Goal: Complete application form

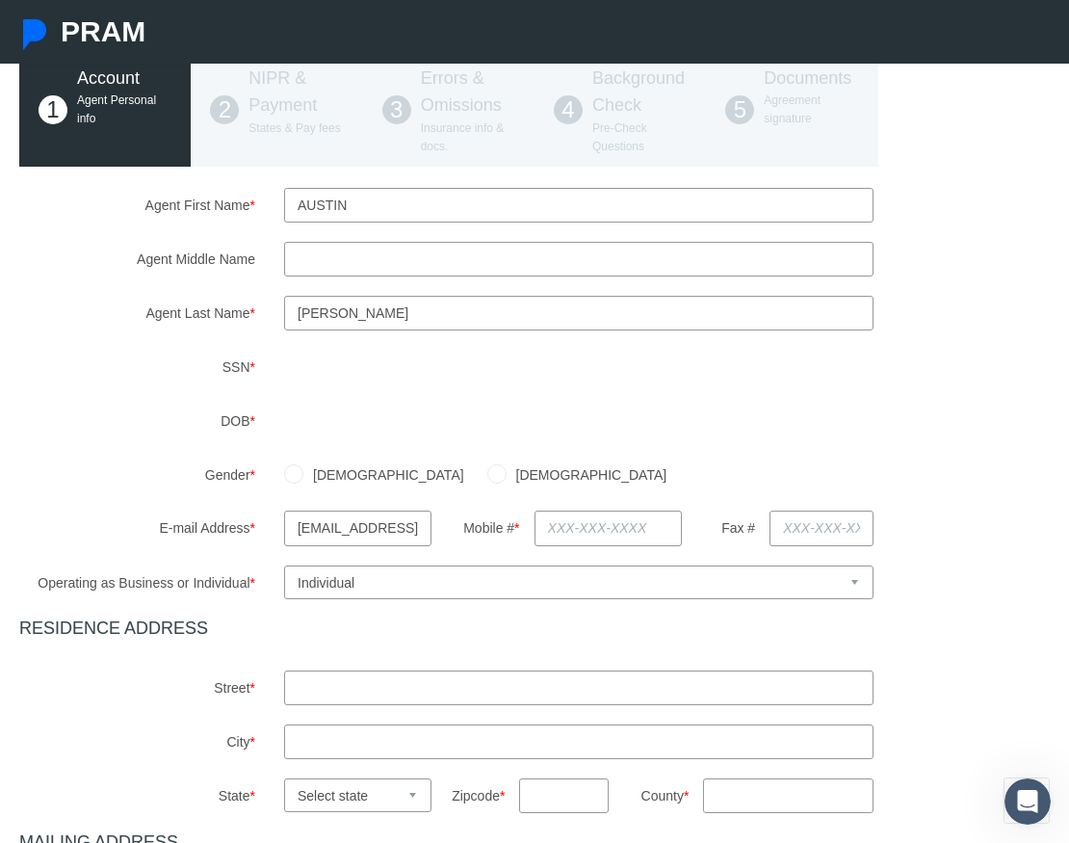
scroll to position [144, 0]
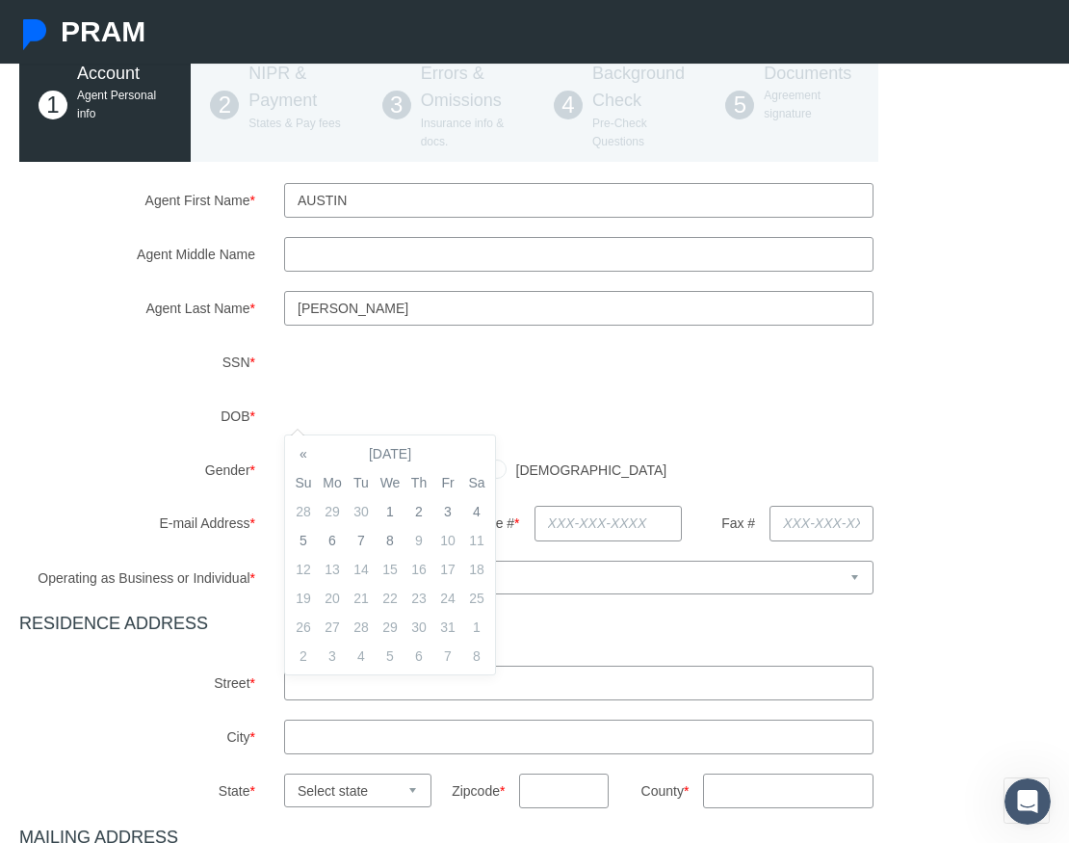
drag, startPoint x: 639, startPoint y: 460, endPoint x: 570, endPoint y: 458, distance: 68.4
click at [639, 460] on div "[DEMOGRAPHIC_DATA] [DEMOGRAPHIC_DATA]" at bounding box center [667, 470] width 795 height 34
click at [480, 565] on td "14" at bounding box center [476, 569] width 29 height 29
click at [621, 437] on div "Agent First Name * [GEOGRAPHIC_DATA] Agent Middle Name Agent Last Name * * *" at bounding box center [534, 629] width 1031 height 892
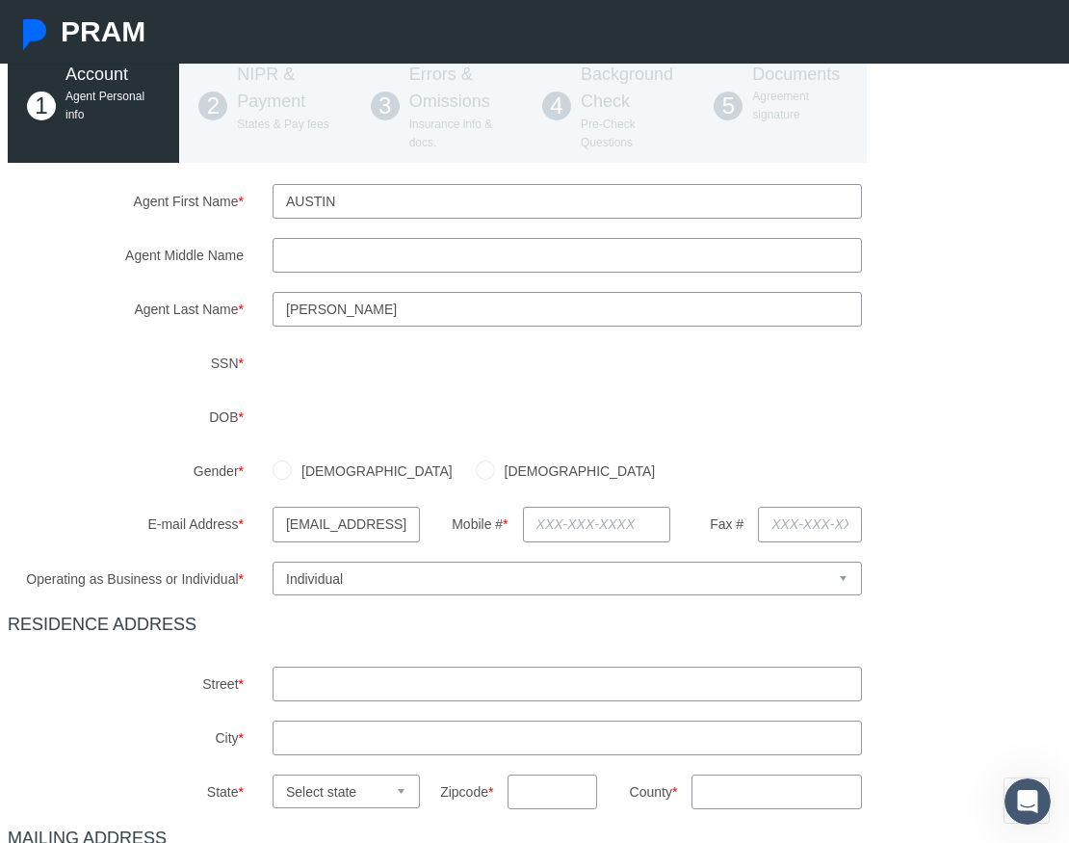
scroll to position [142, 12]
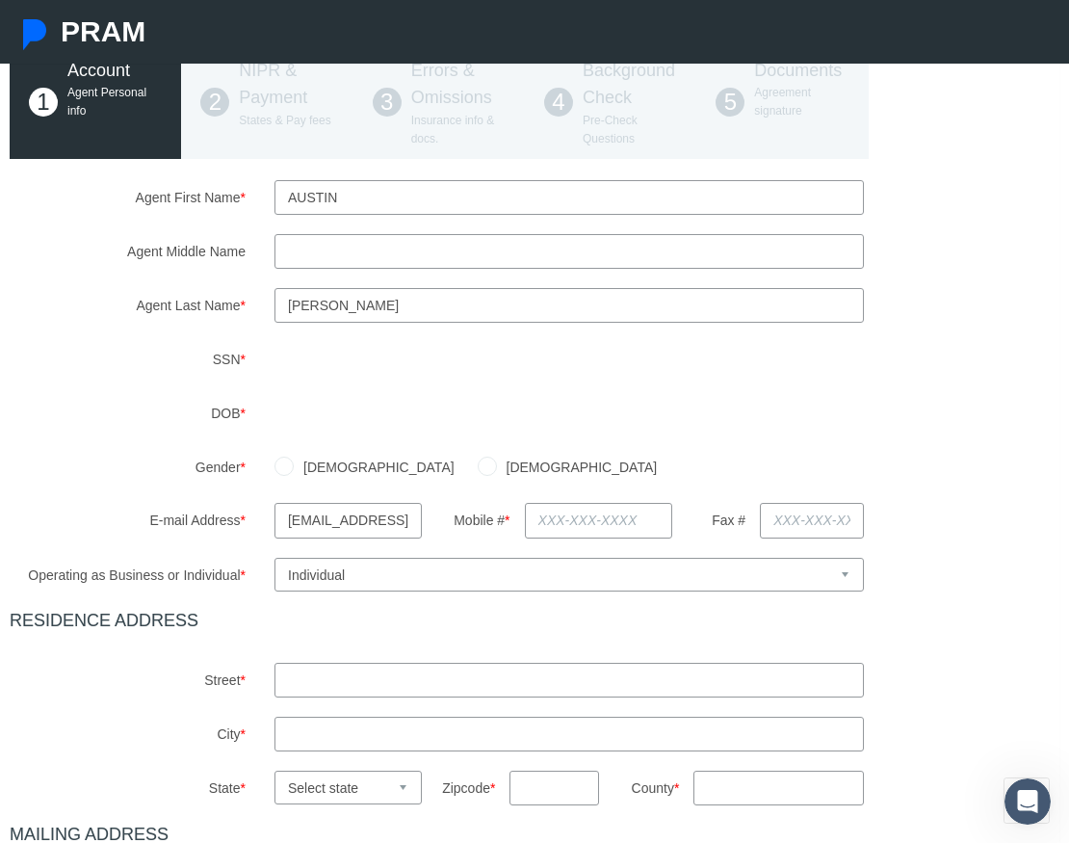
click at [278, 471] on input "[DEMOGRAPHIC_DATA]" at bounding box center [284, 464] width 19 height 19
radio input "true"
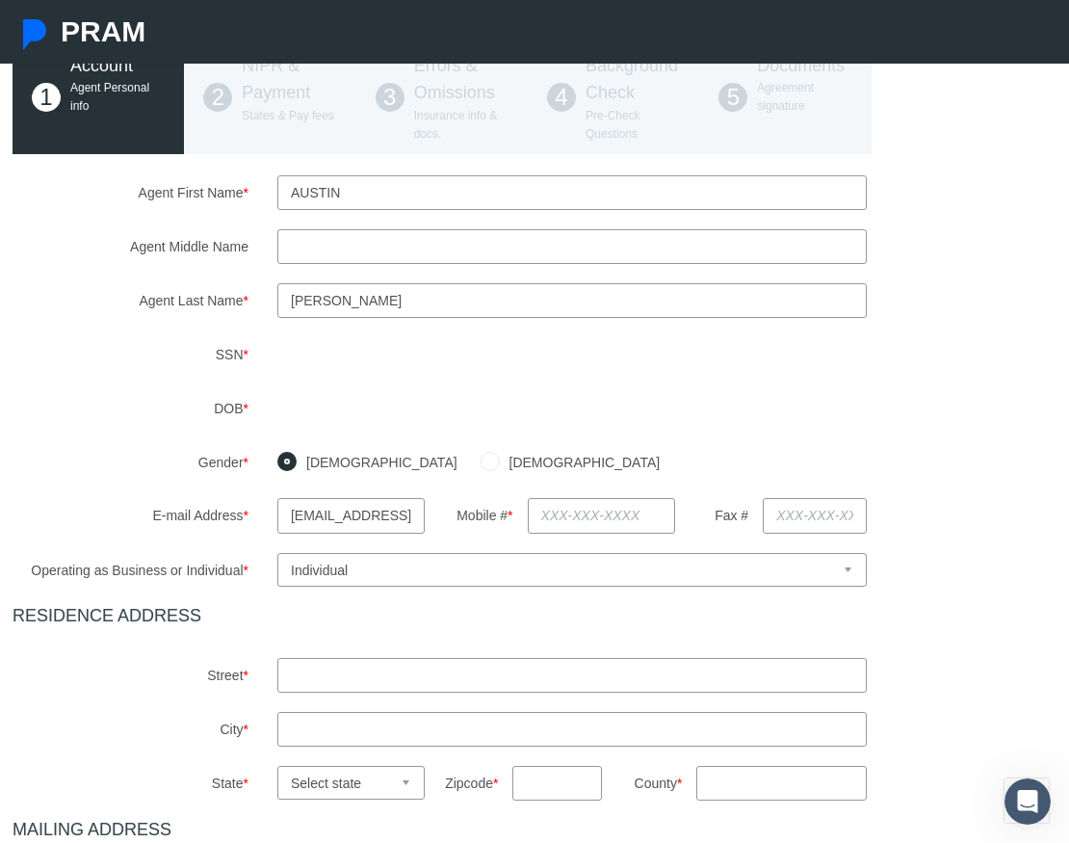
click at [625, 527] on input "text" at bounding box center [602, 515] width 148 height 35
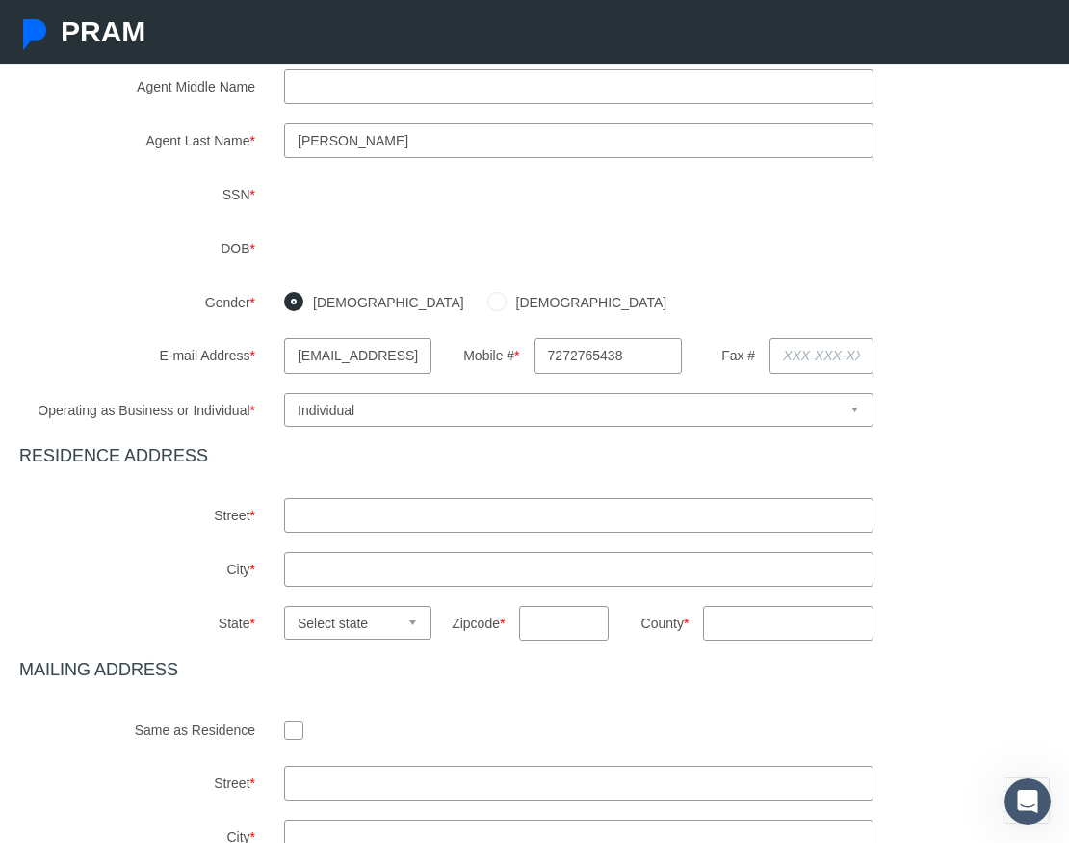
type input "[PHONE_NUMBER]"
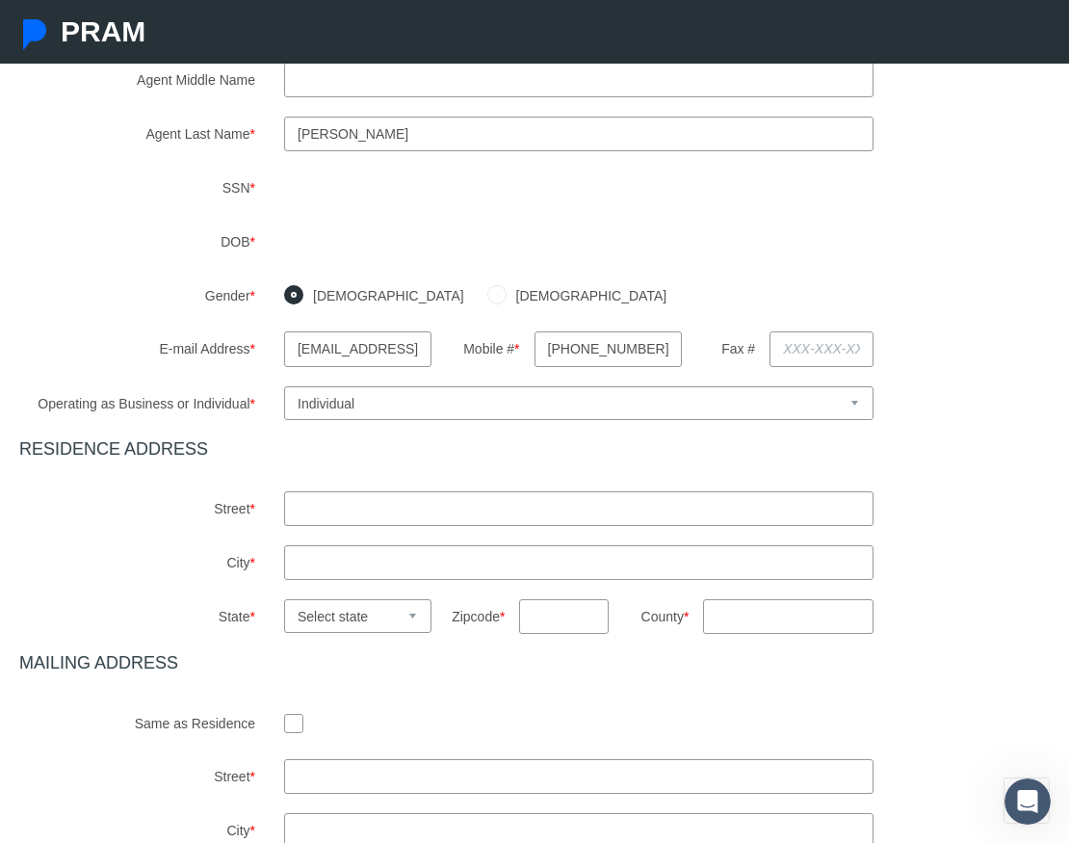
click at [432, 526] on input "text" at bounding box center [579, 508] width 590 height 35
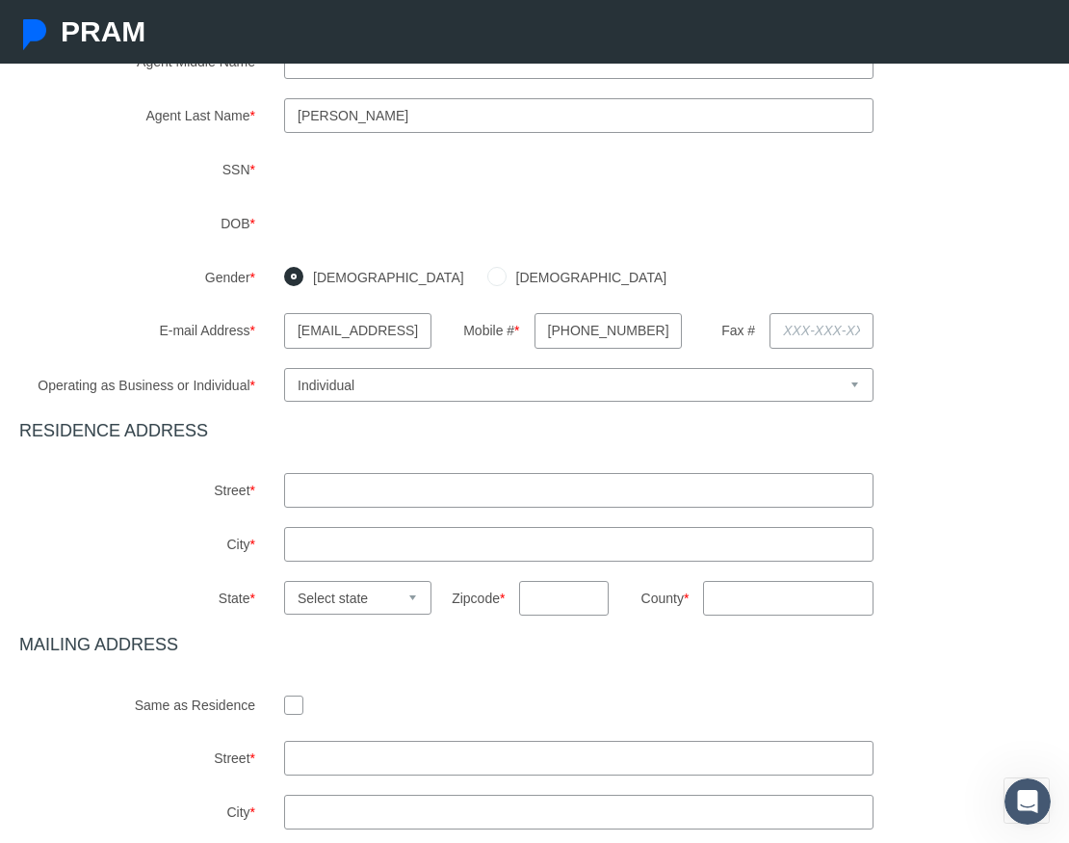
scroll to position [342, 0]
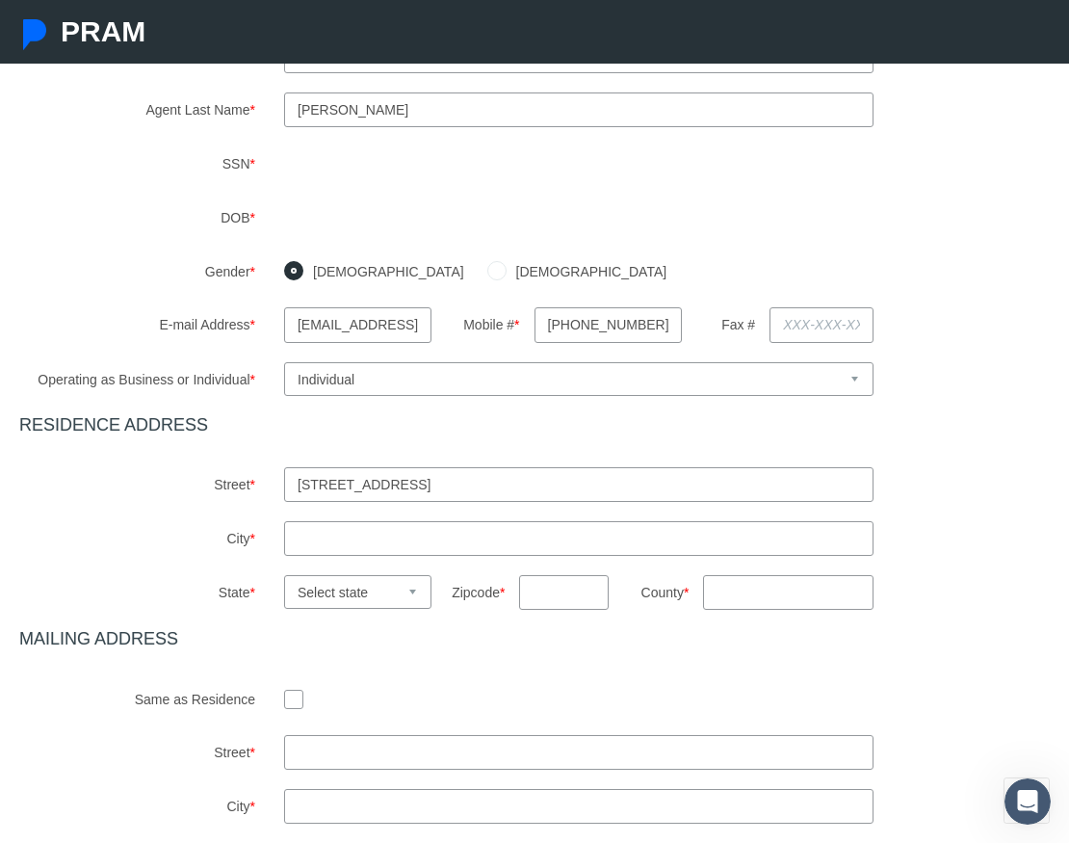
type input "[STREET_ADDRESS]"
click at [434, 556] on input "text" at bounding box center [579, 538] width 590 height 35
type input "[GEOGRAPHIC_DATA]"
click at [369, 609] on select "Select state [US_STATE] [US_STATE] [US_STATE] [US_STATE] [US_STATE] [US_STATE] …" at bounding box center [356, 592] width 147 height 34
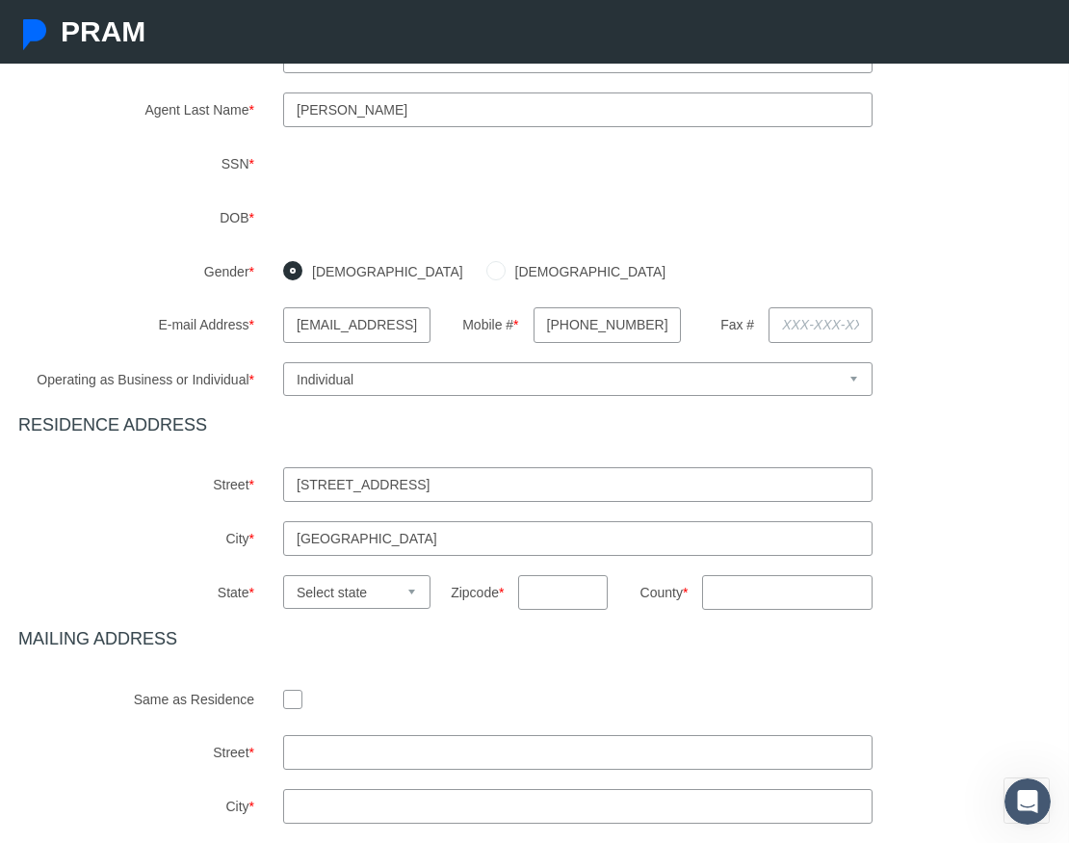
select select "FL"
click at [283, 595] on select "Select state [US_STATE] [US_STATE] [US_STATE] [US_STATE] [US_STATE] [US_STATE] …" at bounding box center [356, 592] width 147 height 34
click at [561, 610] on input "text" at bounding box center [562, 592] width 89 height 35
type input "33713"
click at [737, 610] on input "County *" at bounding box center [787, 592] width 170 height 35
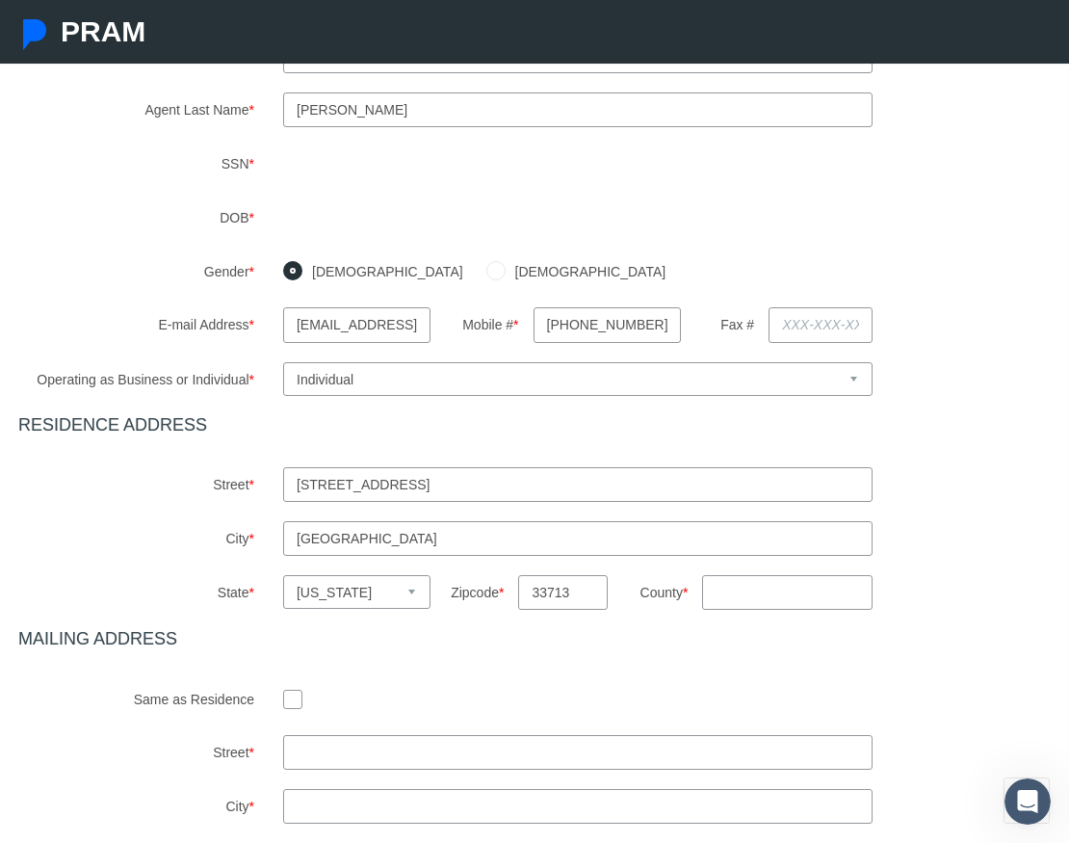
scroll to position [342, 0]
type input "Pinellas"
click at [653, 650] on h4 "MAILING ADDRESS" at bounding box center [534, 639] width 1031 height 21
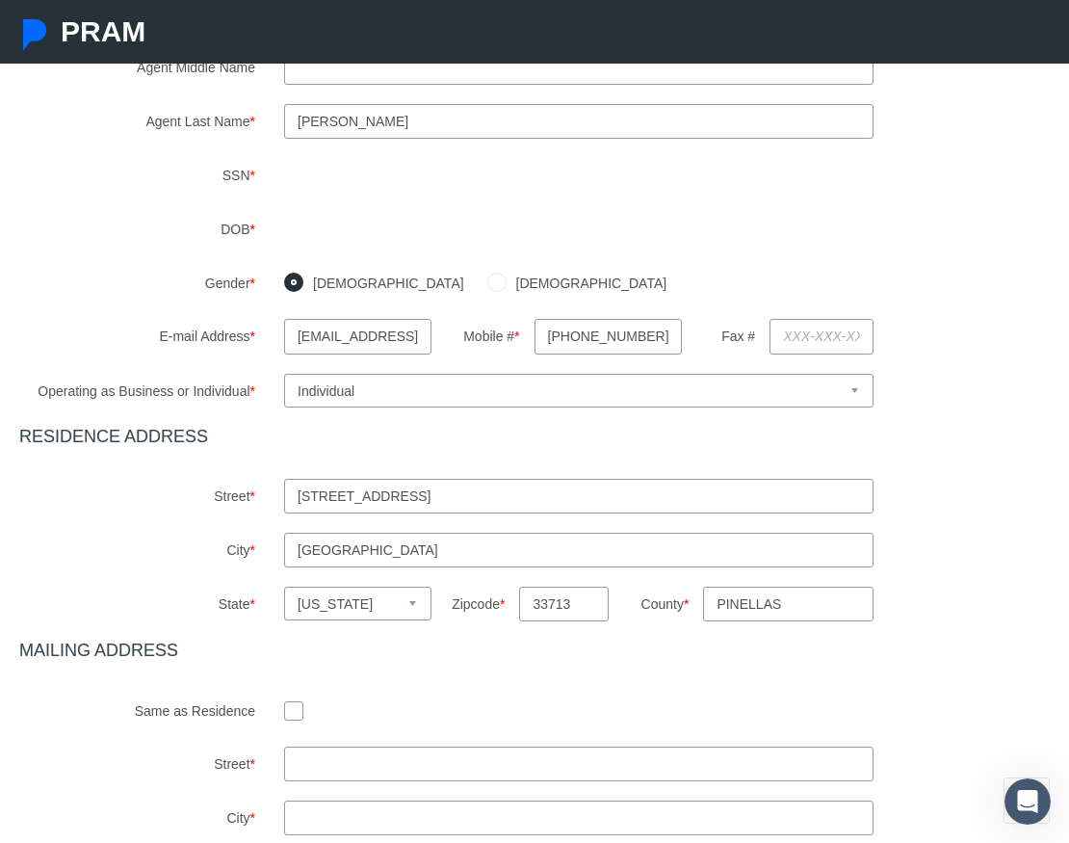
click at [727, 481] on div "Agent First Name * [GEOGRAPHIC_DATA] Agent Middle Name Agent Last Name * * *" at bounding box center [534, 442] width 1031 height 892
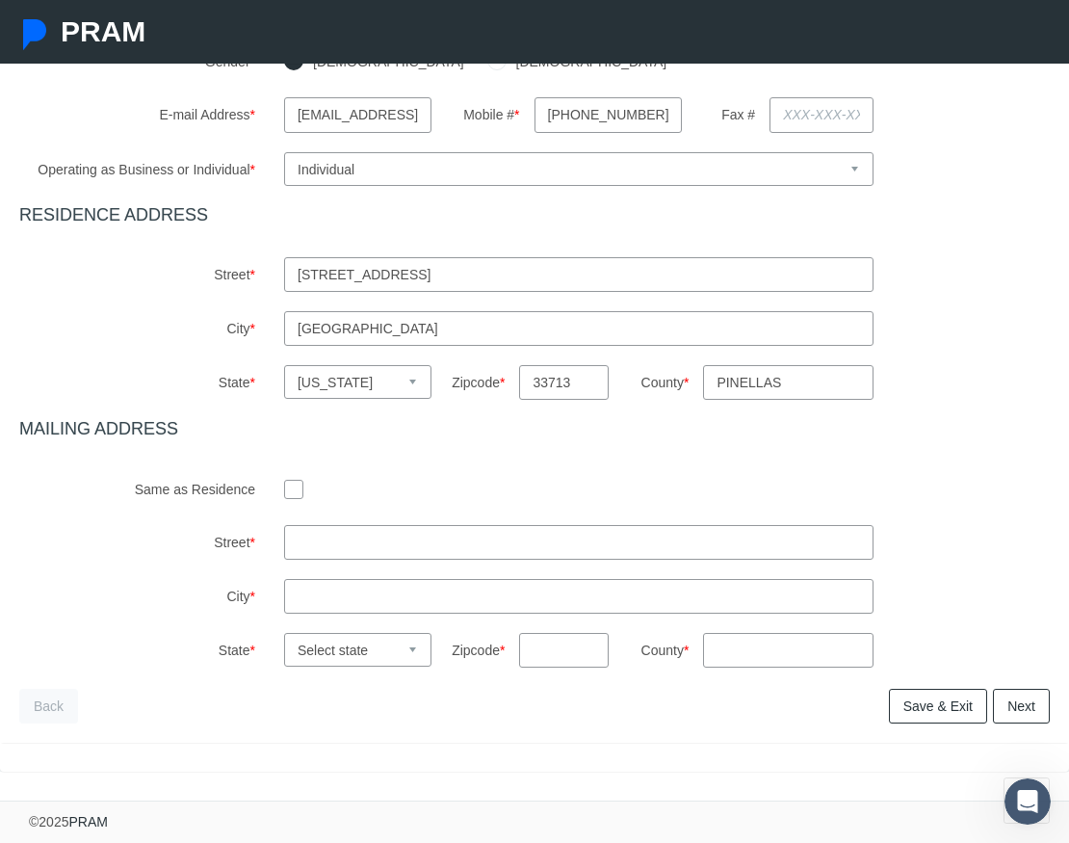
scroll to position [613, 0]
click at [419, 525] on input "text" at bounding box center [579, 542] width 590 height 35
drag, startPoint x: 296, startPoint y: 475, endPoint x: 306, endPoint y: 472, distance: 11.0
click at [296, 479] on input "checkbox" at bounding box center [293, 488] width 19 height 19
checkbox input "true"
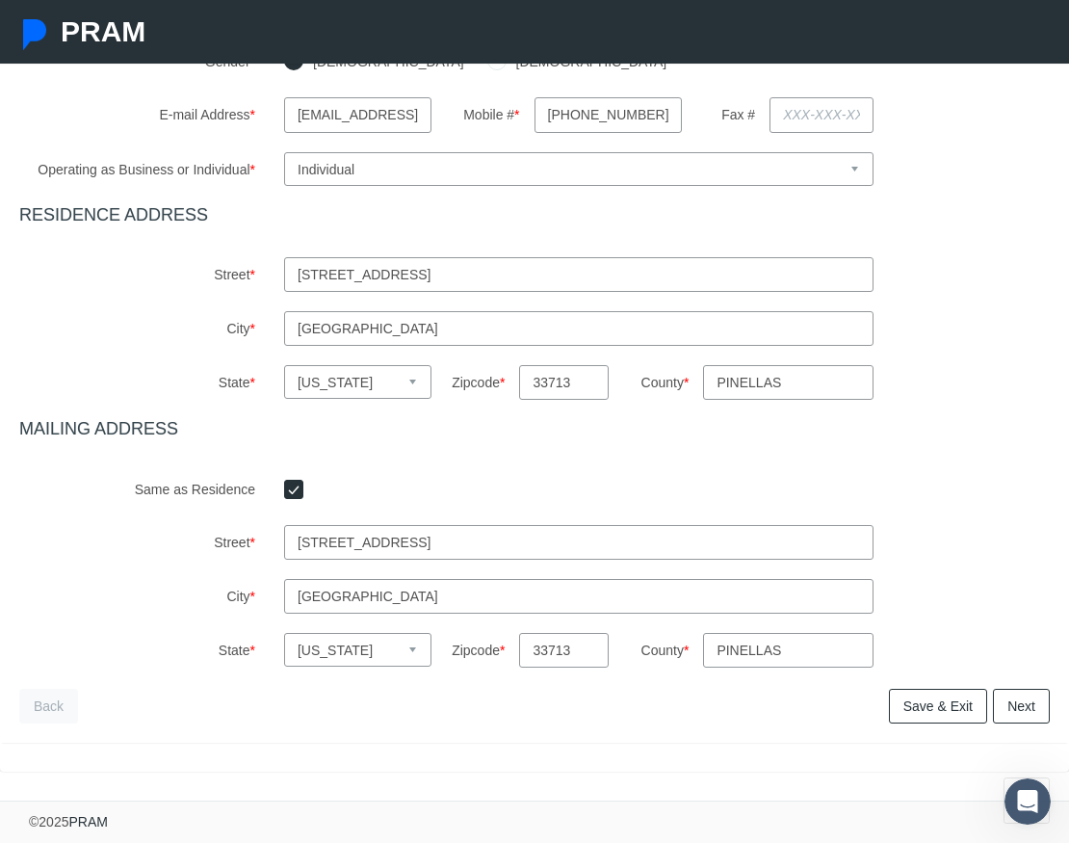
scroll to position [431, 0]
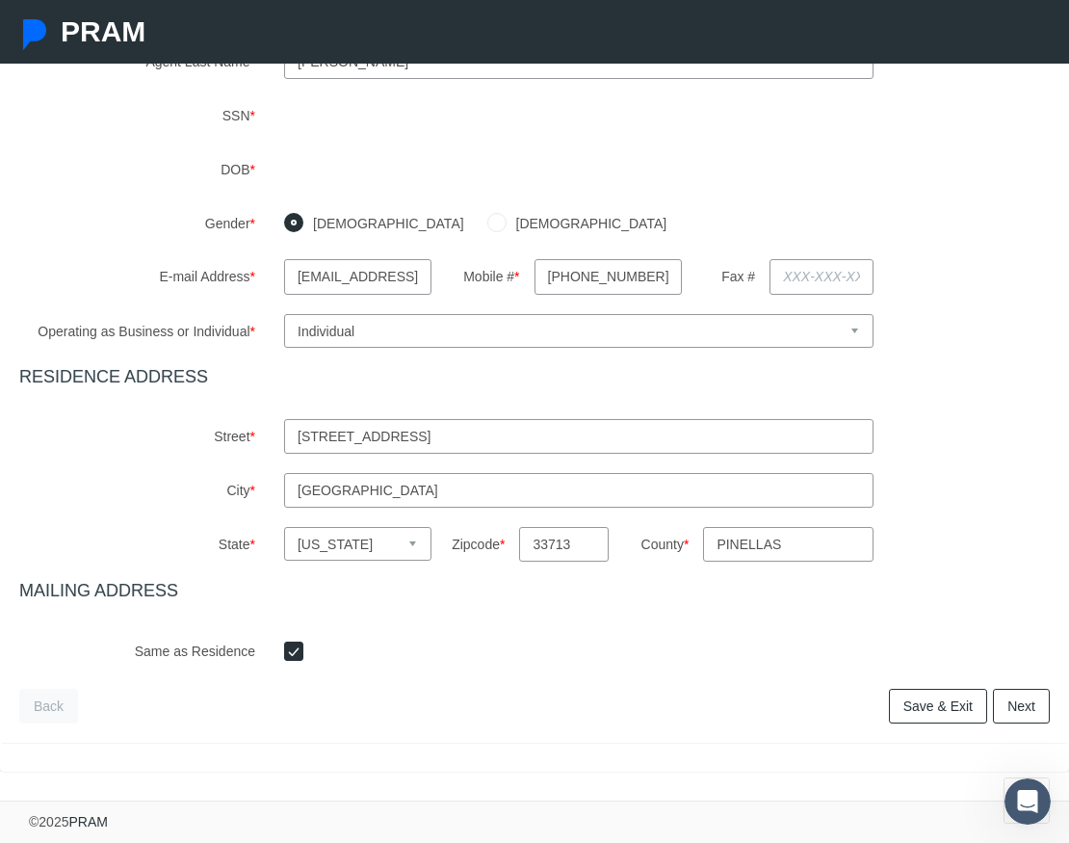
click at [1022, 707] on link "Next" at bounding box center [1021, 706] width 57 height 35
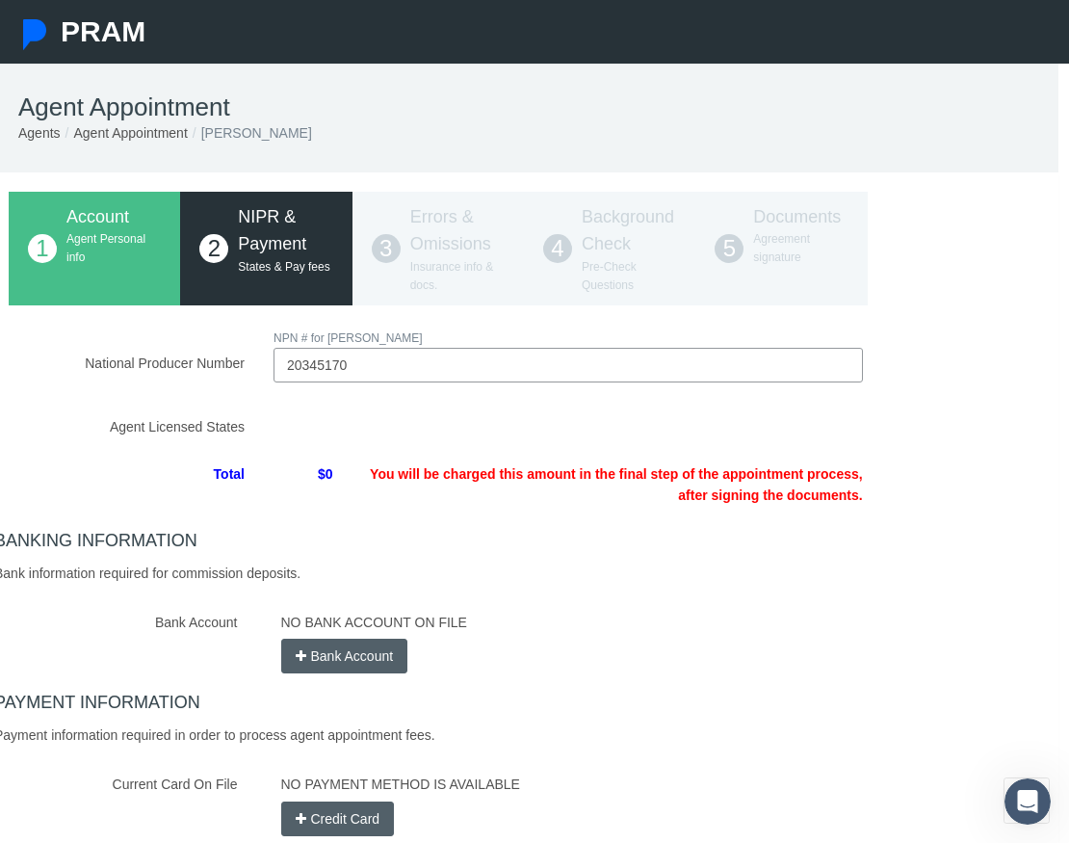
scroll to position [0, 14]
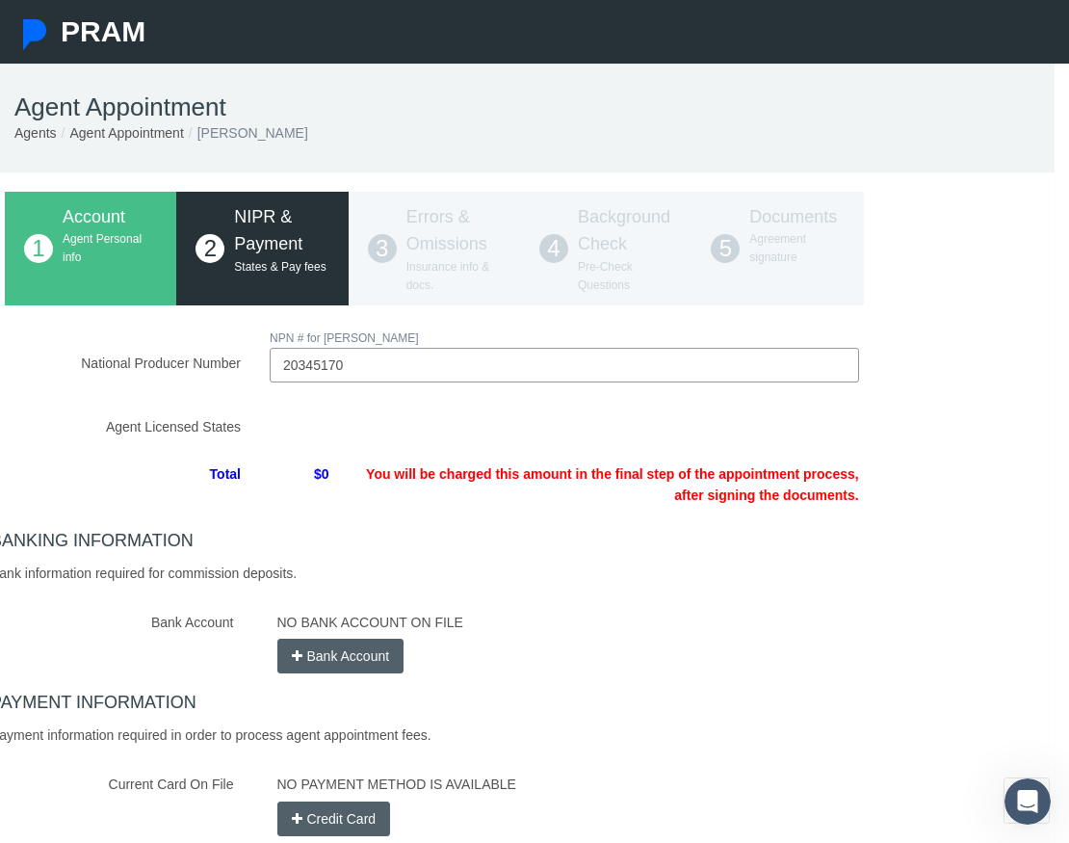
type input "20345170"
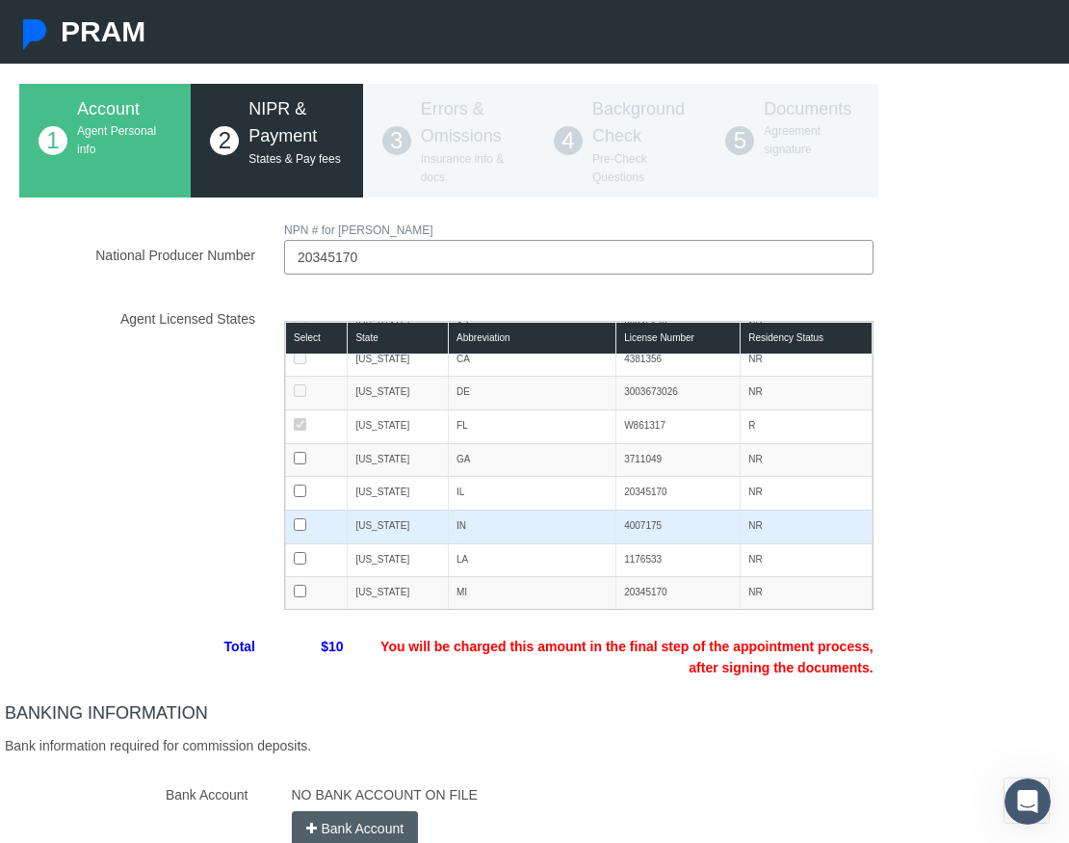
scroll to position [89, 0]
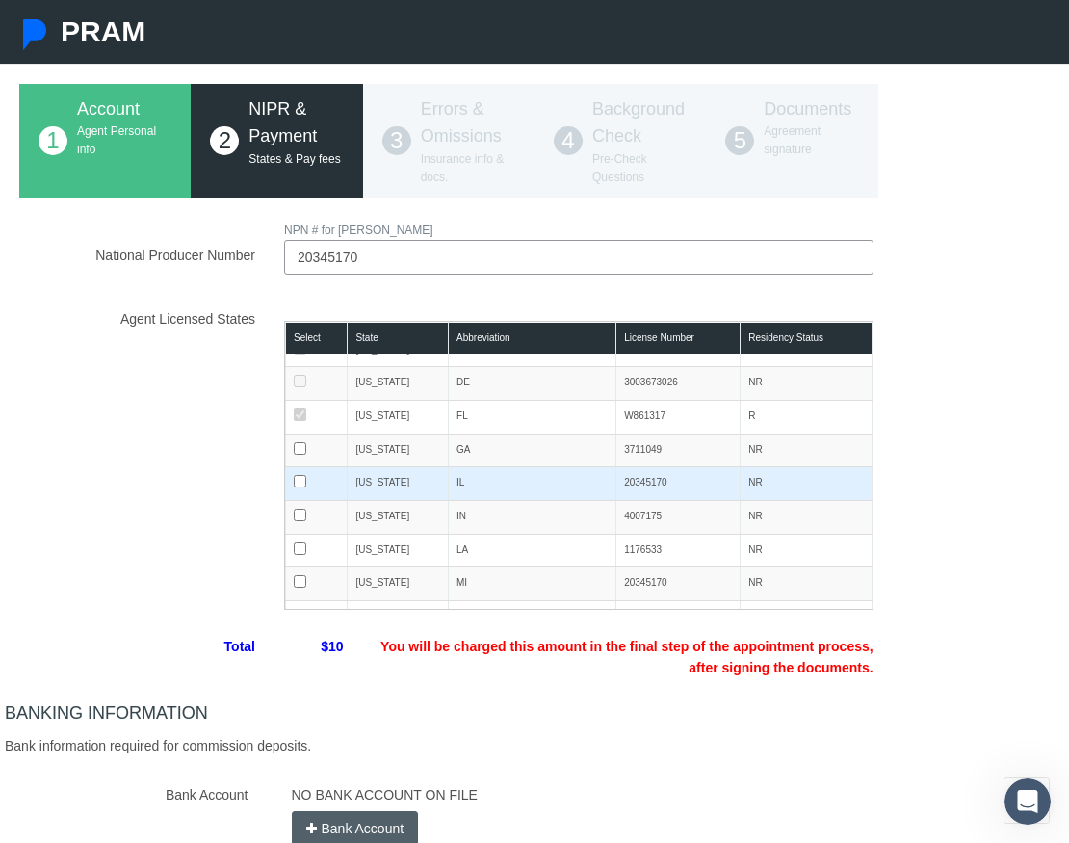
click at [302, 482] on input "checkbox" at bounding box center [300, 481] width 13 height 13
checkbox input "true"
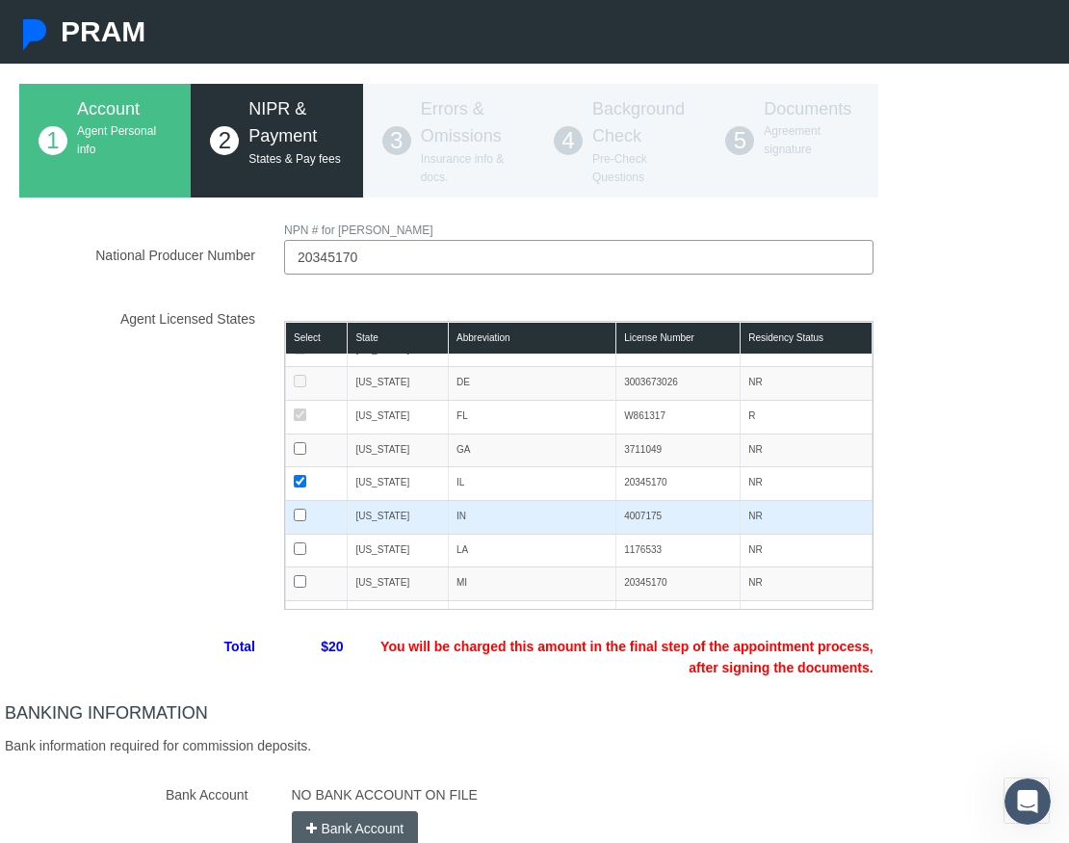
click at [303, 513] on input "checkbox" at bounding box center [300, 515] width 13 height 13
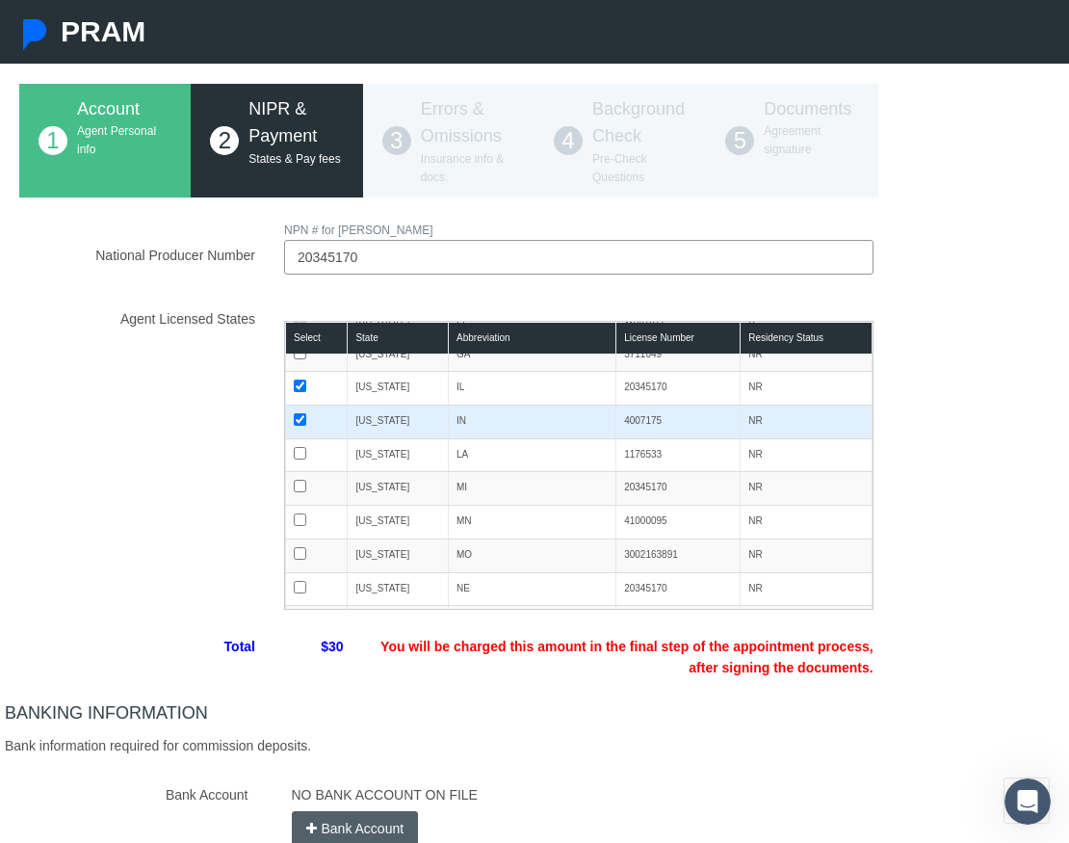
scroll to position [194, 0]
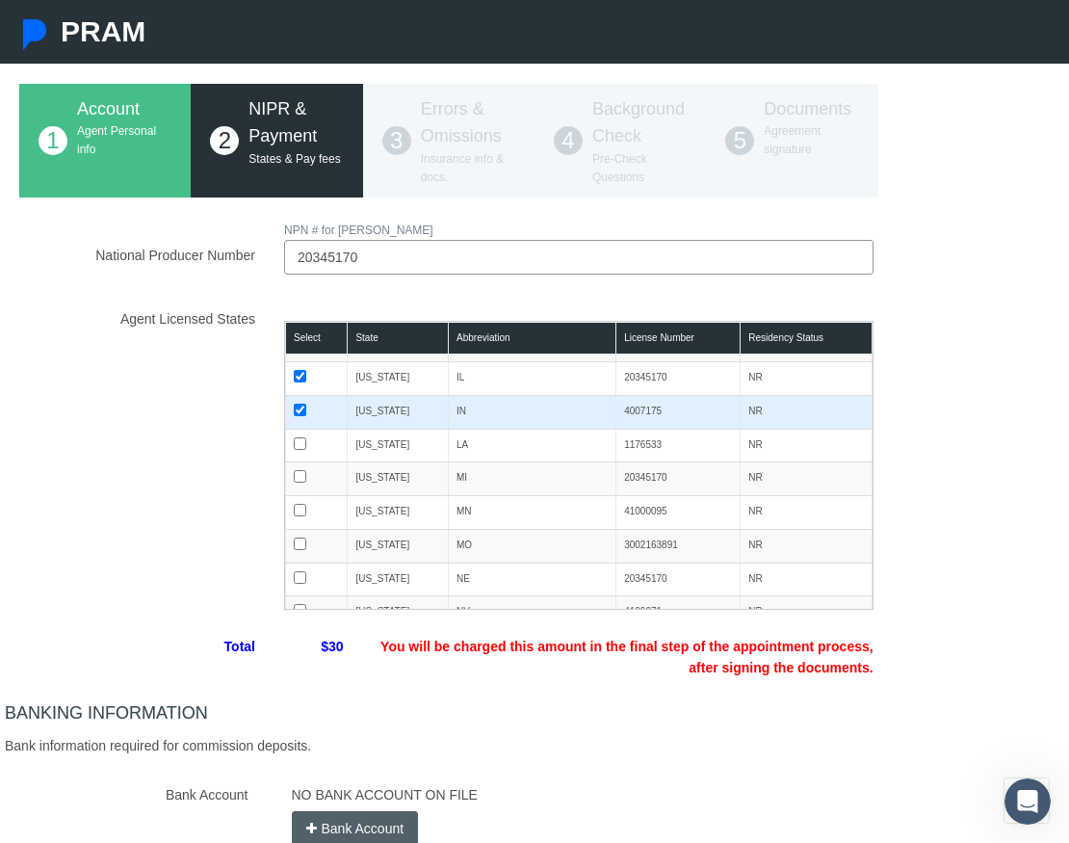
click at [305, 411] on input "checkbox" at bounding box center [300, 410] width 13 height 13
checkbox input "false"
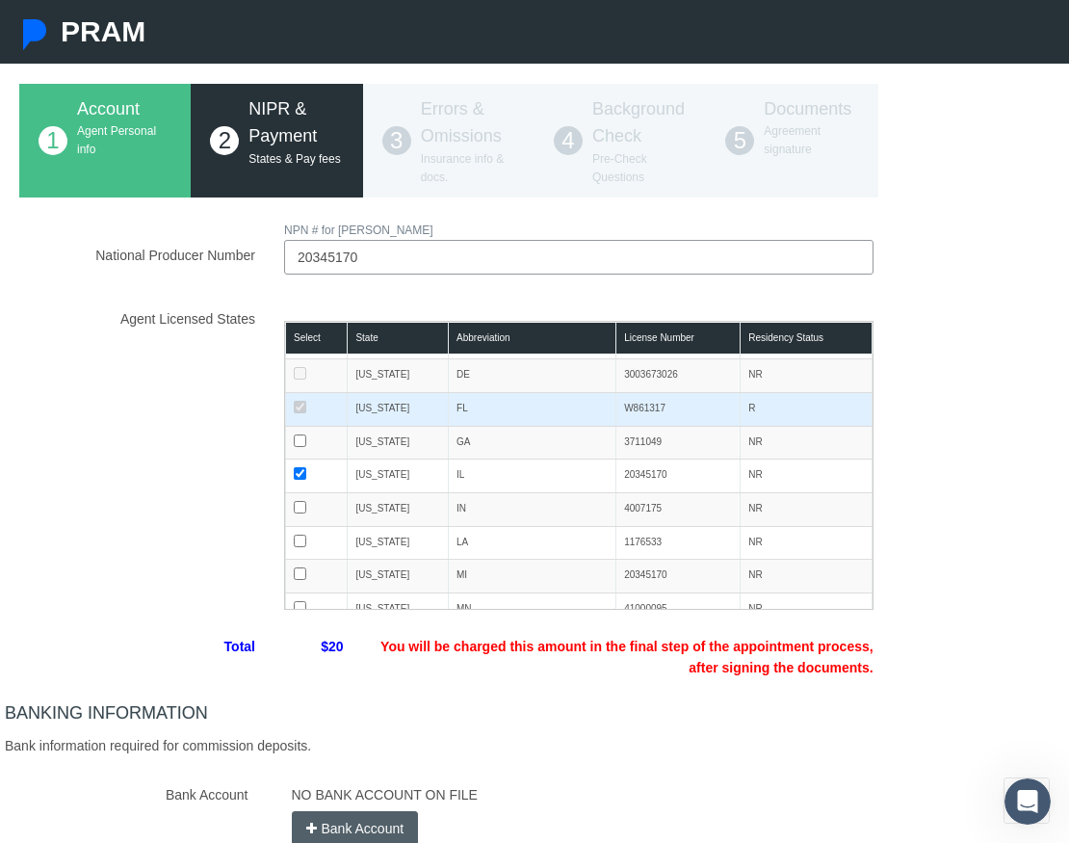
scroll to position [79, 0]
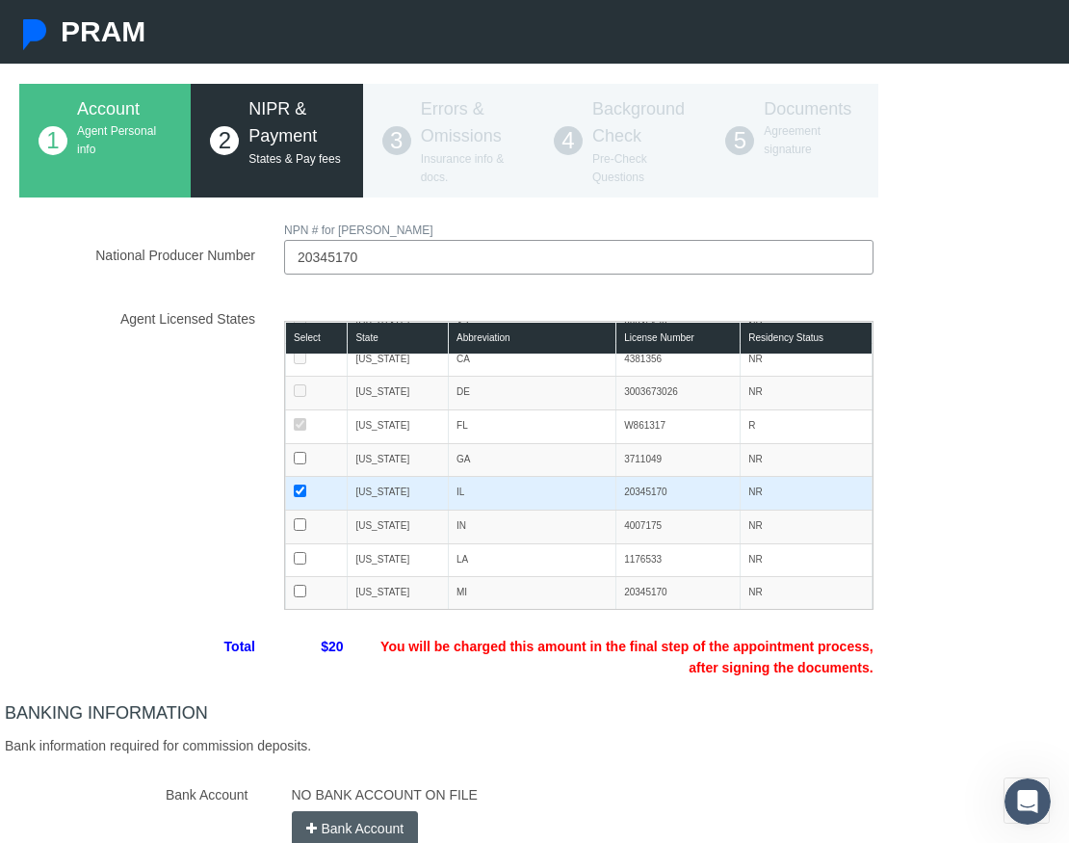
click at [302, 486] on input "checkbox" at bounding box center [300, 491] width 13 height 13
checkbox input "false"
